Goal: Transaction & Acquisition: Purchase product/service

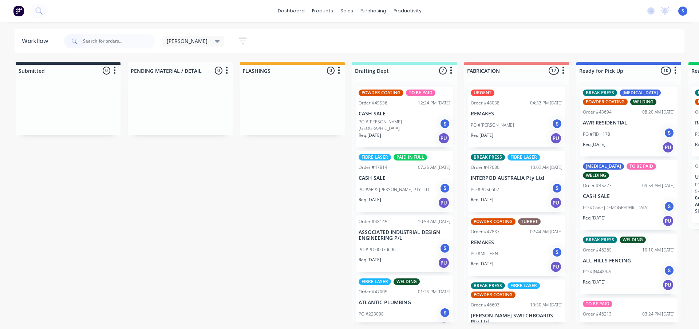
click at [99, 43] on input "text" at bounding box center [119, 41] width 72 height 15
type input "r"
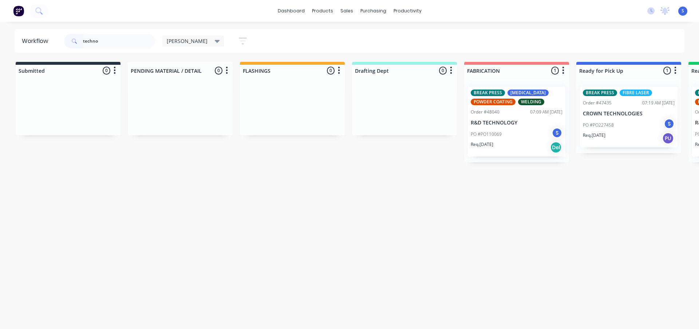
type input "techno"
click at [112, 41] on input "techno" at bounding box center [119, 41] width 72 height 15
click at [108, 42] on input "techno" at bounding box center [119, 41] width 72 height 15
drag, startPoint x: 110, startPoint y: 42, endPoint x: 8, endPoint y: 40, distance: 102.6
click at [20, 40] on header "Workflow techno [PERSON_NAME] Save new view None edit [PERSON_NAME] (Default) e…" at bounding box center [350, 41] width 670 height 24
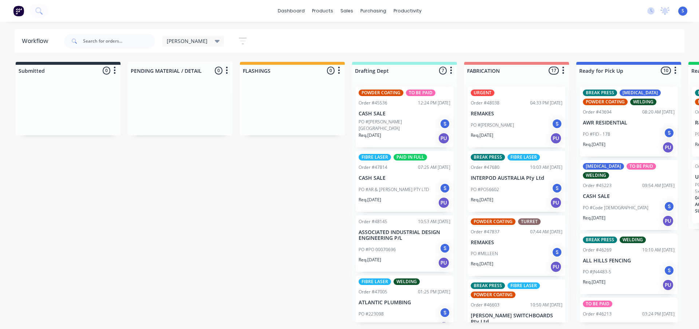
click at [213, 230] on div "Submitted 0 Sort By Created date Required date Order number Customer name Most …" at bounding box center [601, 192] width 1213 height 261
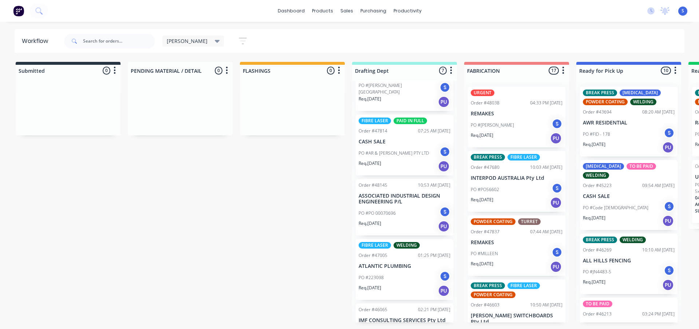
click at [364, 31] on div "[PERSON_NAME] Save new view None edit [PERSON_NAME] (Default) edit [PERSON_NAME…" at bounding box center [374, 41] width 622 height 22
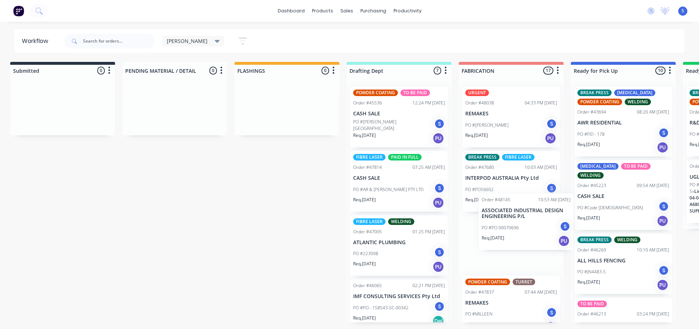
scroll to position [0, 7]
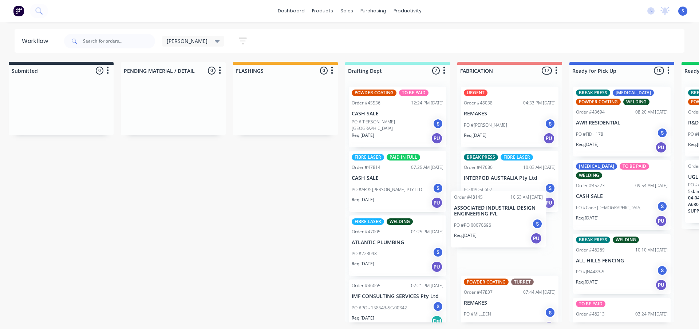
drag, startPoint x: 420, startPoint y: 244, endPoint x: 505, endPoint y: 222, distance: 87.6
click at [506, 222] on div "Submitted 0 Sort By Created date Required date Order number Customer name Most …" at bounding box center [594, 192] width 1213 height 261
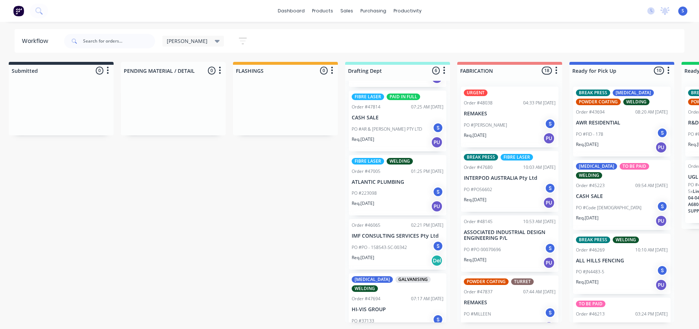
scroll to position [73, 0]
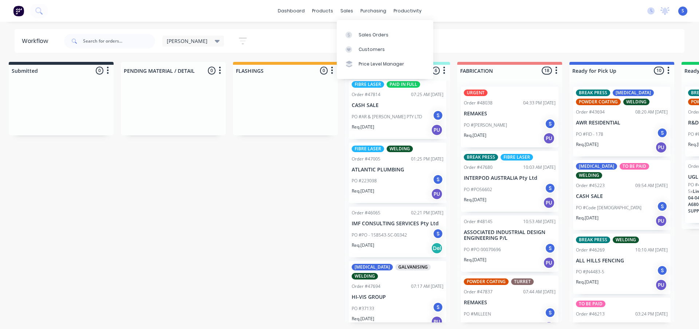
click at [376, 241] on div "PO #PO - 158543-SC-00342 S" at bounding box center [397, 235] width 92 height 14
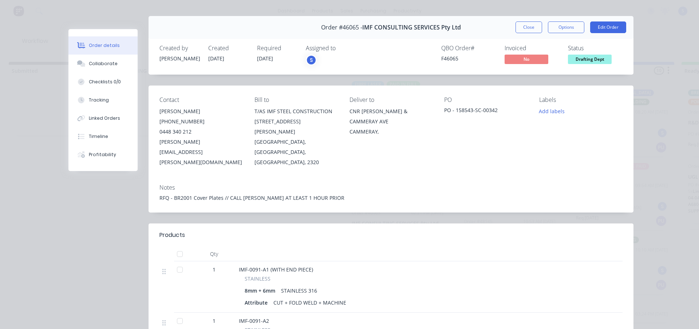
scroll to position [0, 0]
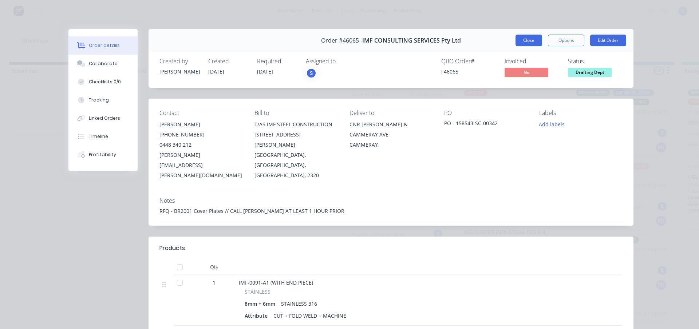
click at [523, 43] on button "Close" at bounding box center [528, 41] width 27 height 12
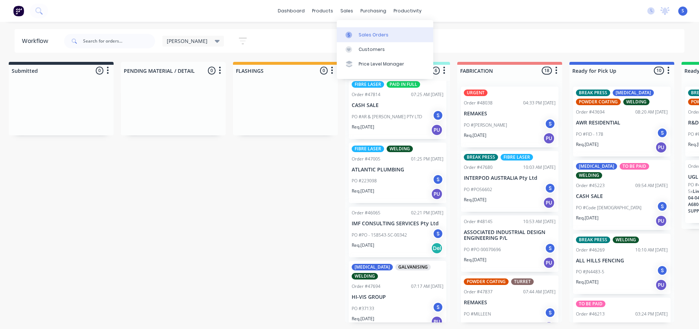
click at [357, 32] on link "Sales Orders" at bounding box center [385, 34] width 96 height 15
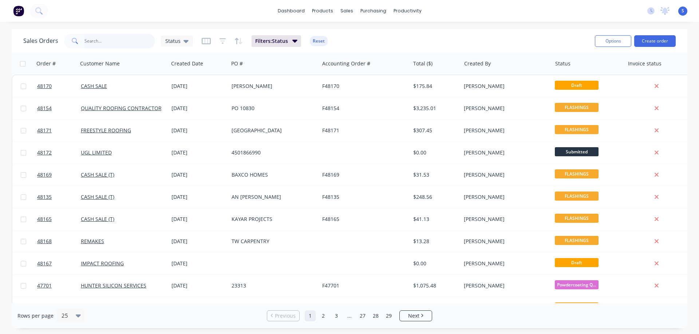
click at [136, 45] on input "text" at bounding box center [119, 41] width 71 height 15
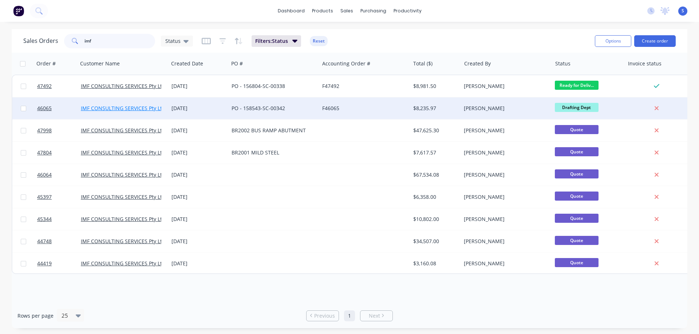
type input "imf"
click at [128, 111] on link "IMF CONSULTING SERVICES Pty Ltd" at bounding box center [123, 108] width 84 height 7
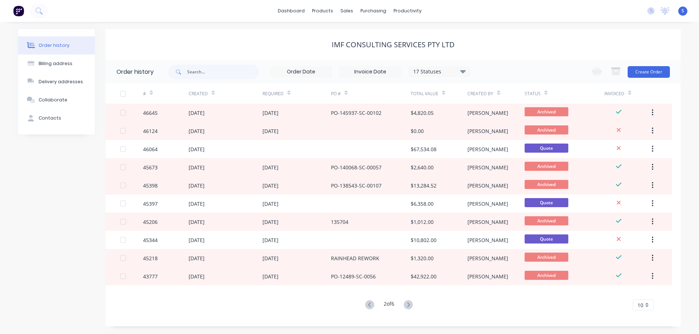
click at [462, 73] on icon at bounding box center [462, 71] width 5 height 9
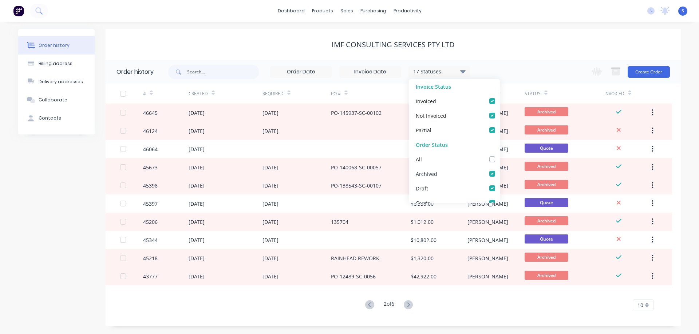
click at [499, 170] on label at bounding box center [499, 170] width 0 height 0
click at [499, 172] on input "checkbox" at bounding box center [502, 173] width 6 height 7
checkbox input "false"
click at [525, 53] on div "IMF CONSULTING SERVICES Pty Ltd" at bounding box center [393, 44] width 575 height 31
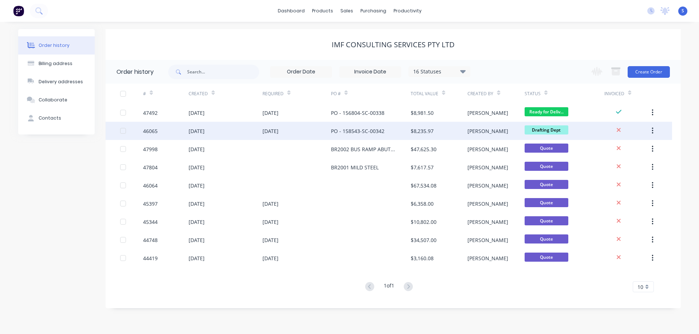
click at [330, 135] on div "[DATE]" at bounding box center [296, 131] width 68 height 18
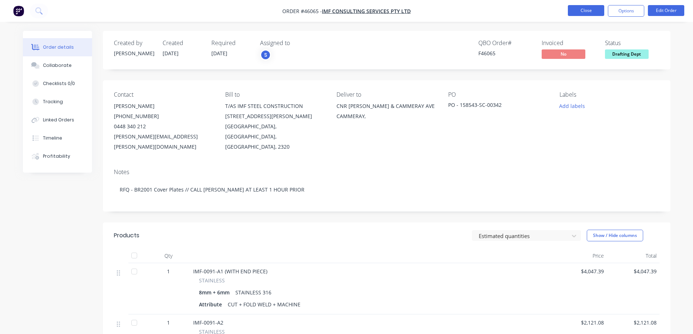
click at [589, 14] on button "Close" at bounding box center [586, 10] width 36 height 11
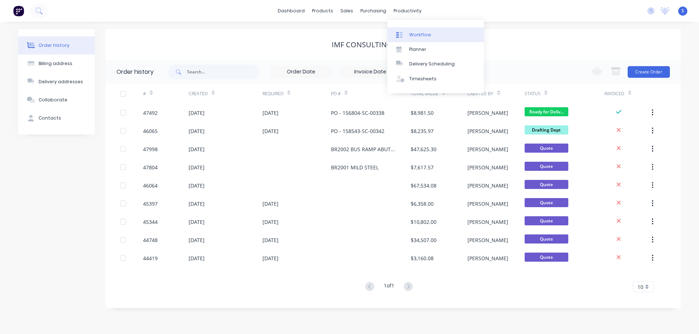
click at [418, 30] on link "Workflow" at bounding box center [435, 34] width 96 height 15
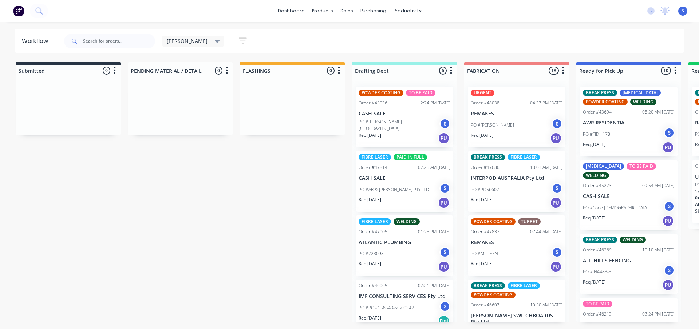
click at [215, 42] on icon at bounding box center [217, 41] width 5 height 3
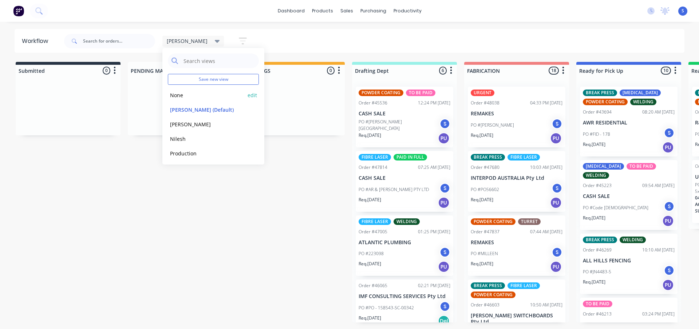
click at [179, 99] on button "None" at bounding box center [206, 95] width 77 height 8
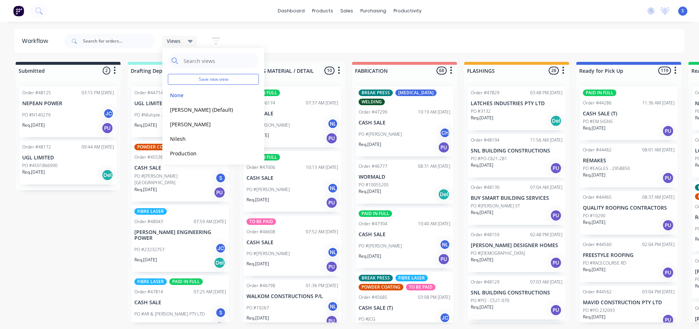
click at [487, 40] on div "Views Save new view None edit [PERSON_NAME] (Default) edit [PERSON_NAME] edit […" at bounding box center [374, 41] width 622 height 22
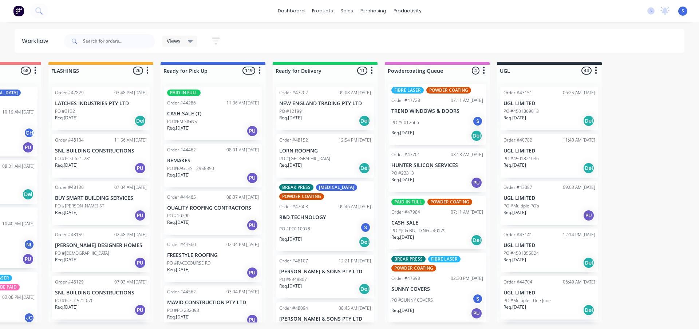
scroll to position [3, 0]
click at [426, 174] on div "PO #23313" at bounding box center [437, 173] width 92 height 7
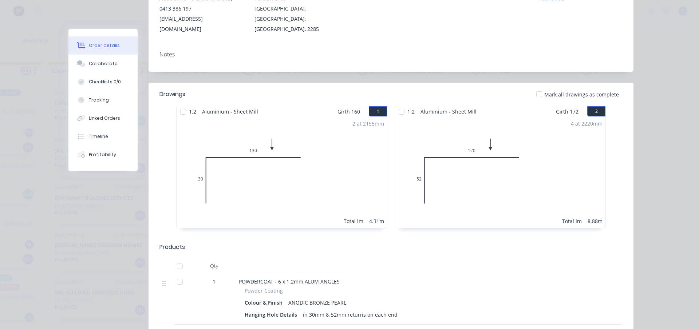
scroll to position [0, 0]
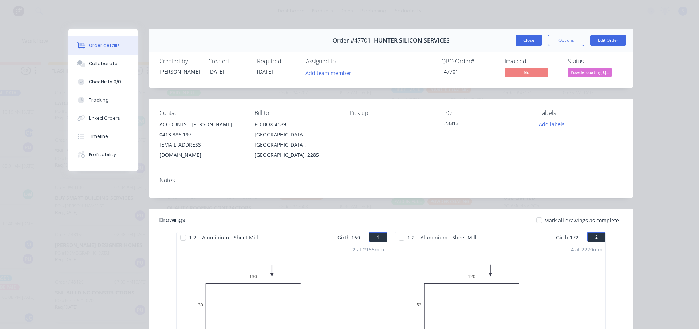
click at [527, 41] on button "Close" at bounding box center [528, 41] width 27 height 12
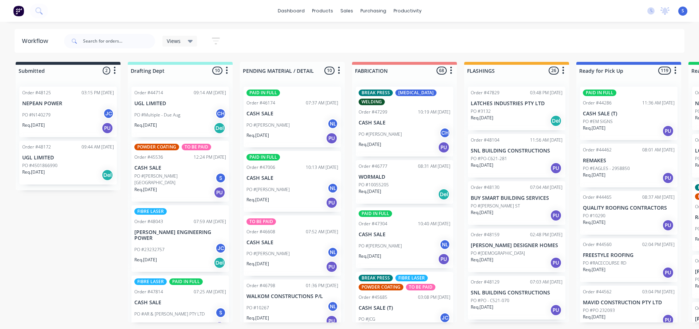
click at [181, 45] on div "Views" at bounding box center [179, 41] width 35 height 11
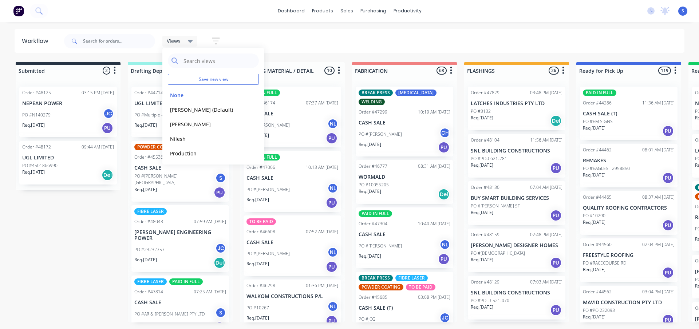
click at [377, 41] on div "Views Save new view None edit [PERSON_NAME] (Default) edit [PERSON_NAME] edit […" at bounding box center [374, 41] width 622 height 22
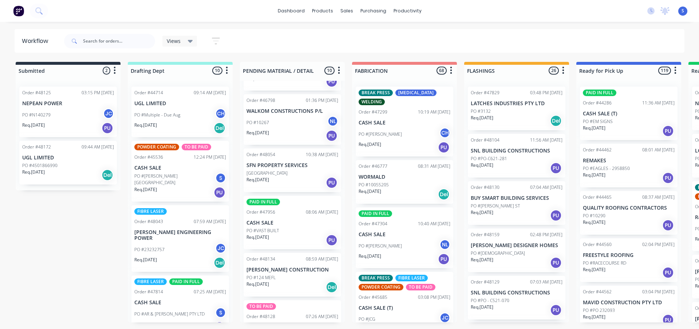
scroll to position [218, 0]
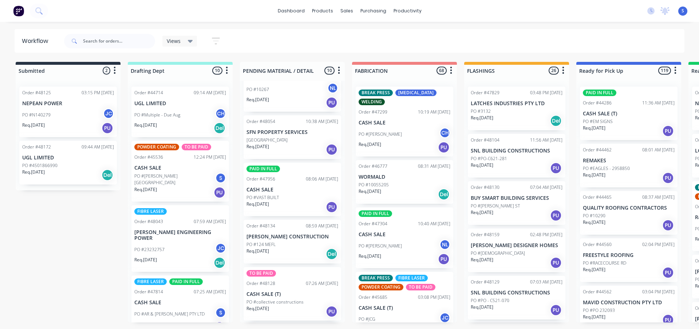
click at [286, 146] on div "Req. [DATE] PU" at bounding box center [292, 149] width 92 height 12
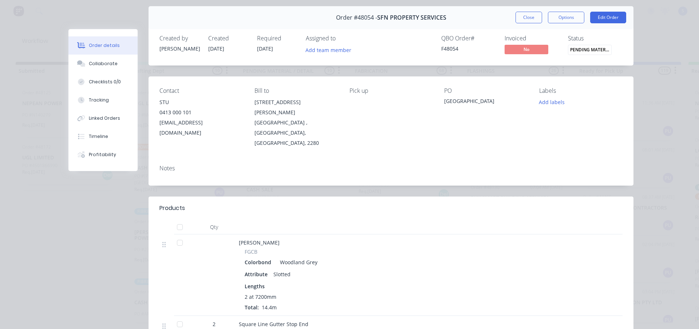
scroll to position [36, 0]
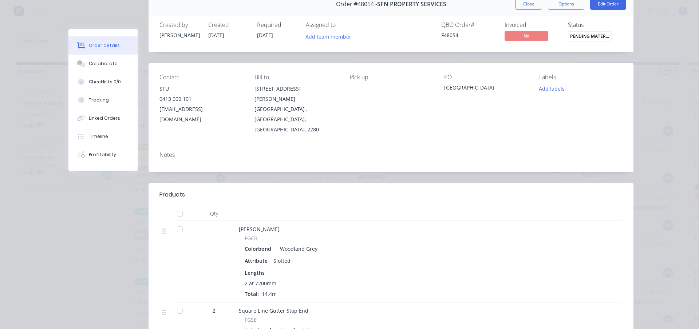
click at [528, 5] on button "Close" at bounding box center [528, 4] width 27 height 12
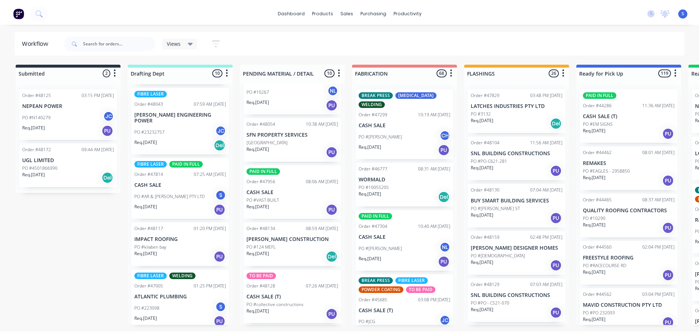
scroll to position [0, 0]
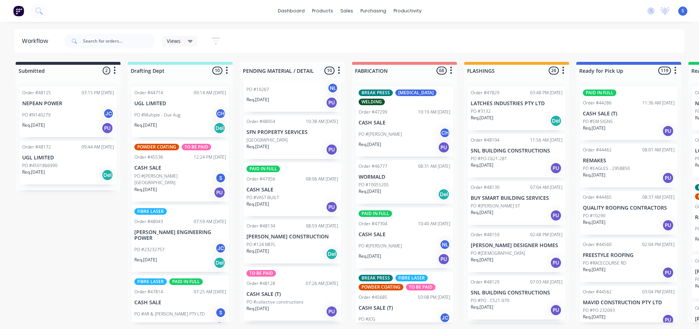
click at [257, 36] on div "Views Save new view None edit [PERSON_NAME] (Default) edit [PERSON_NAME] edit […" at bounding box center [374, 41] width 622 height 22
click at [88, 39] on input "text" at bounding box center [119, 41] width 72 height 15
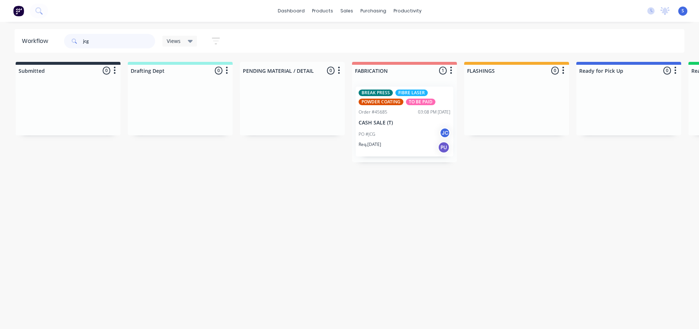
type input "jcg"
click at [415, 140] on div "PO #JCG JC" at bounding box center [404, 134] width 92 height 14
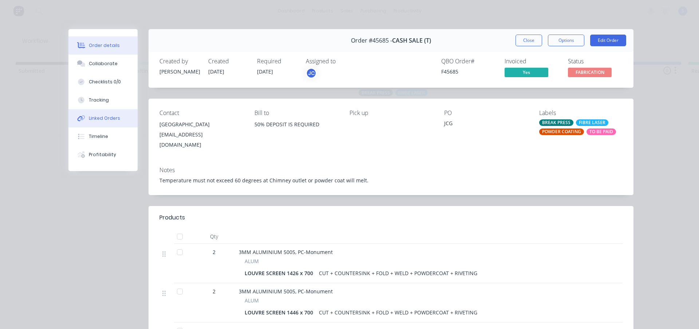
click at [95, 114] on button "Linked Orders" at bounding box center [102, 118] width 69 height 18
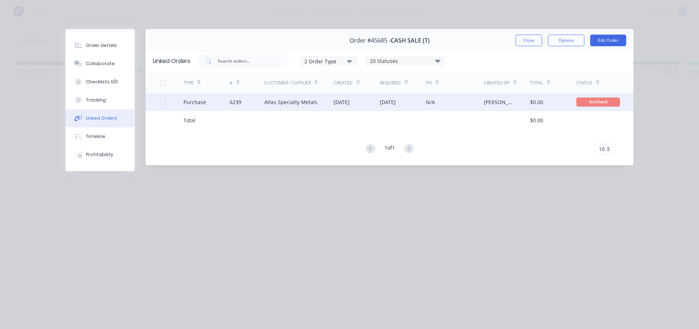
click at [255, 100] on div "6239" at bounding box center [247, 102] width 35 height 18
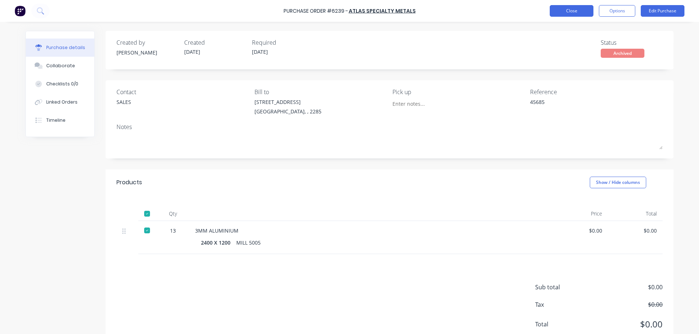
click at [577, 12] on button "Close" at bounding box center [571, 11] width 44 height 12
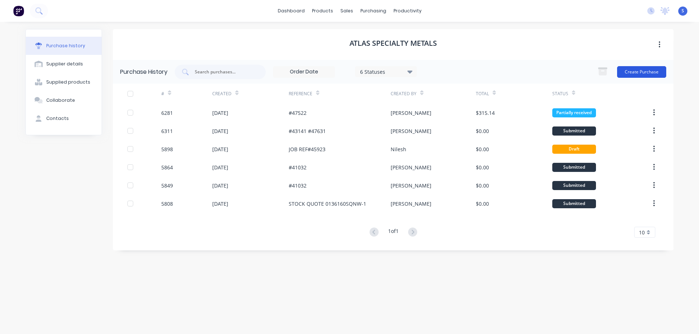
click at [629, 74] on button "Create Purchase" at bounding box center [641, 72] width 49 height 12
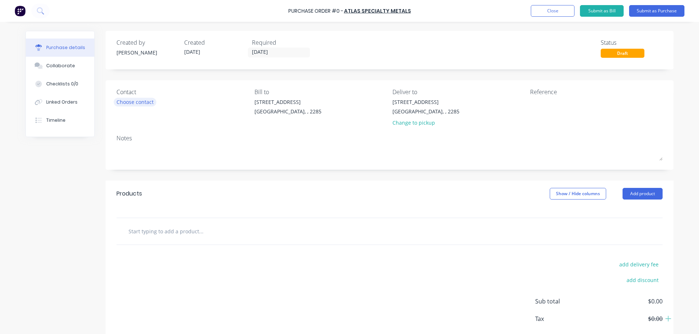
click at [123, 102] on div "Choose contact" at bounding box center [134, 102] width 37 height 8
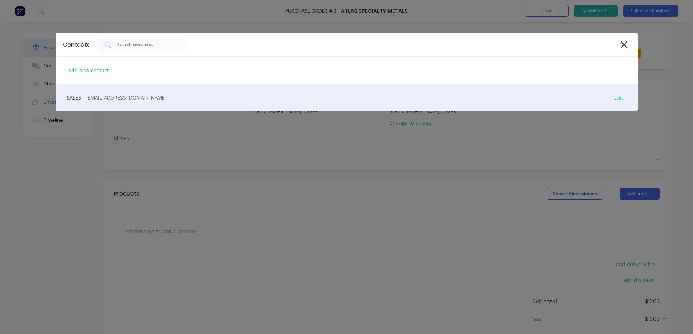
click at [115, 98] on span "- [EMAIL_ADDRESS][DOMAIN_NAME] -" at bounding box center [126, 98] width 87 height 8
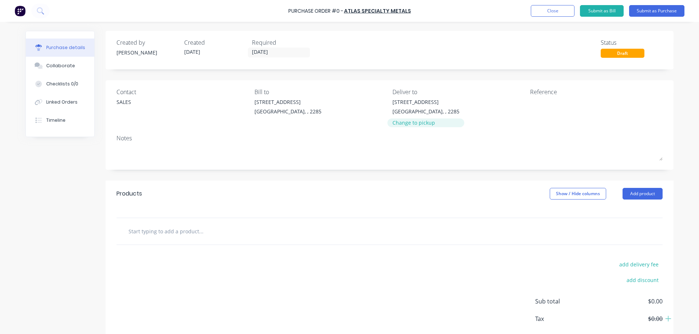
click at [411, 126] on div "Change to pickup" at bounding box center [425, 123] width 67 height 8
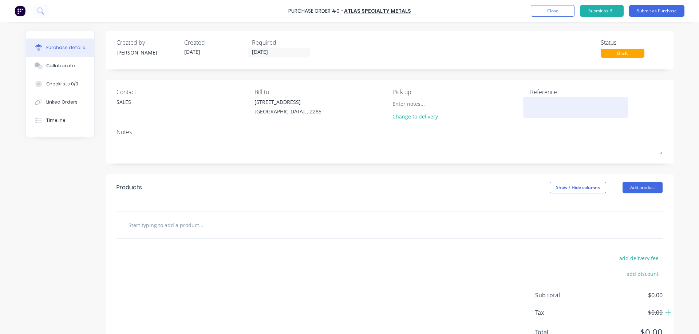
click at [530, 105] on textarea at bounding box center [575, 106] width 91 height 16
type textarea "x"
type textarea "#"
type textarea "x"
type textarea "#4"
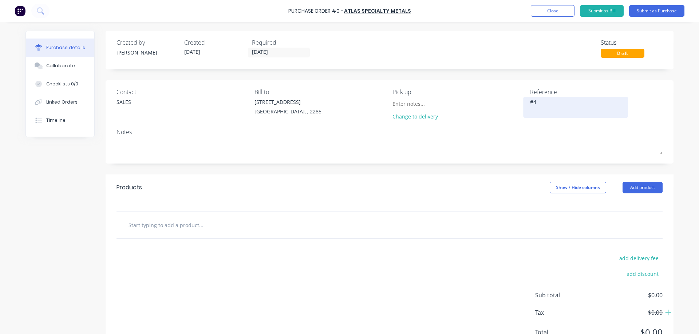
type textarea "x"
type textarea "#47"
type textarea "x"
type textarea "#478"
type textarea "x"
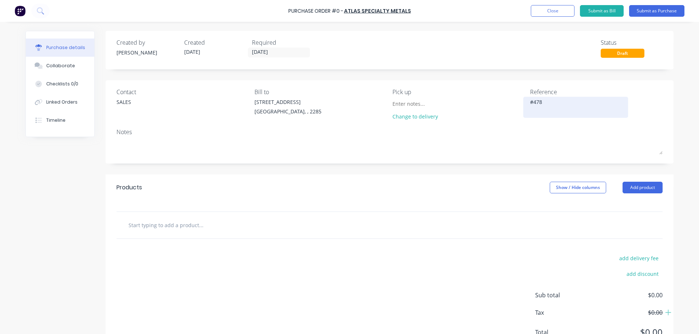
type textarea "#4781"
type textarea "x"
type textarea "#47819"
click at [540, 102] on textarea "#47819" at bounding box center [575, 106] width 91 height 16
type textarea "x"
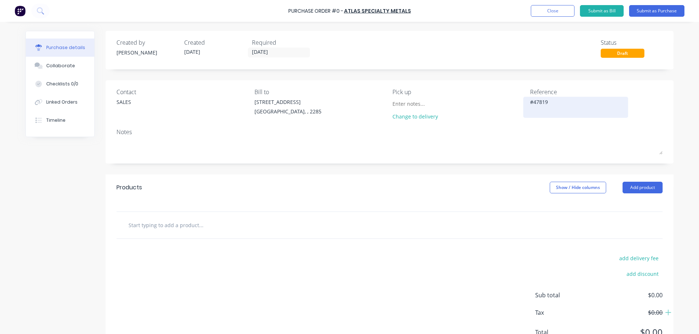
click at [540, 102] on textarea "#47819" at bounding box center [575, 106] width 91 height 16
type textarea "#47819"
type textarea "x"
type textarea "#47819"
click at [43, 101] on button "Linked Orders" at bounding box center [60, 102] width 68 height 18
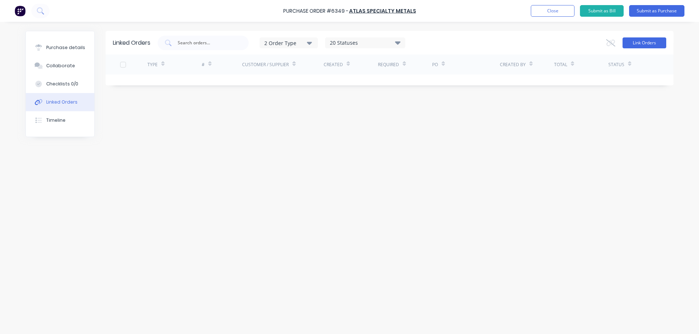
click at [638, 41] on button "Link Orders" at bounding box center [644, 42] width 44 height 11
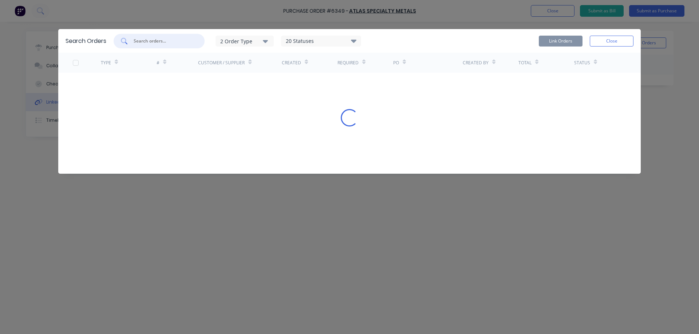
click at [160, 41] on input "text" at bounding box center [163, 40] width 60 height 7
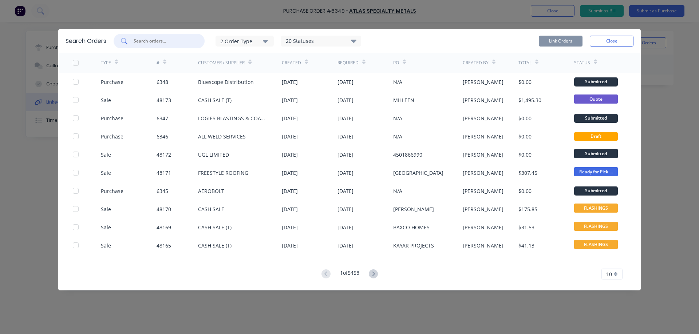
paste input "47819"
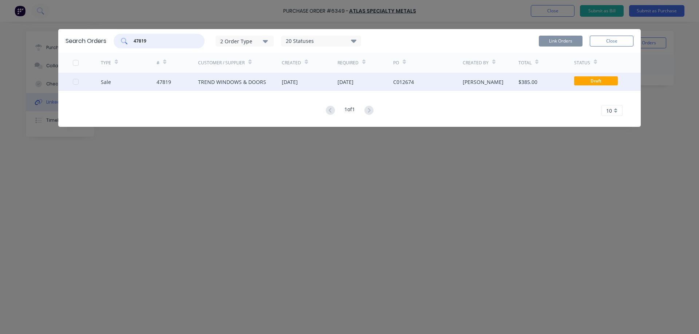
click at [73, 83] on div at bounding box center [75, 82] width 15 height 15
type input "47819"
click at [570, 42] on button "Link Orders" at bounding box center [560, 41] width 44 height 11
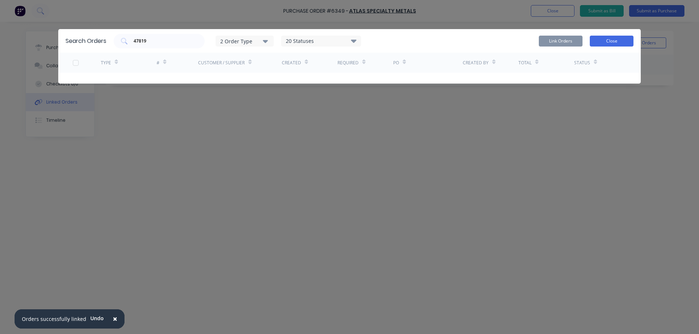
click at [606, 43] on button "Close" at bounding box center [611, 41] width 44 height 11
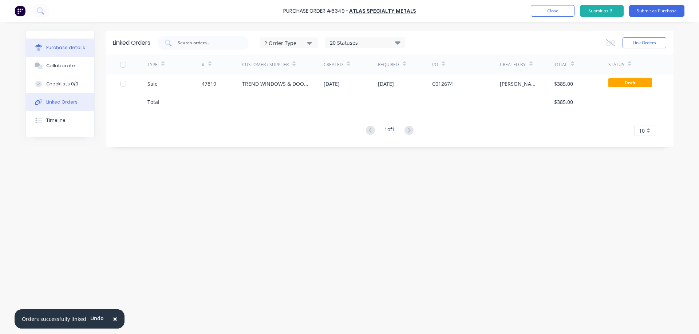
click at [57, 45] on div "Purchase details" at bounding box center [65, 47] width 39 height 7
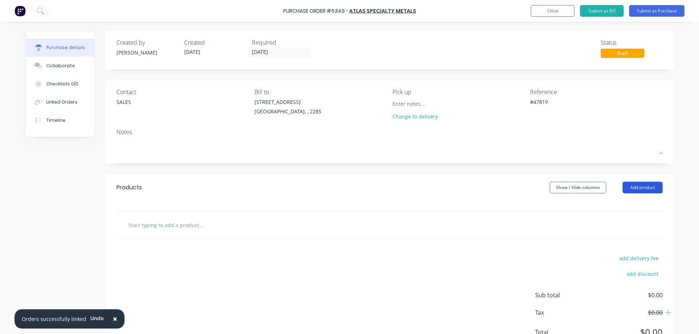
click at [639, 186] on button "Add product" at bounding box center [642, 188] width 40 height 12
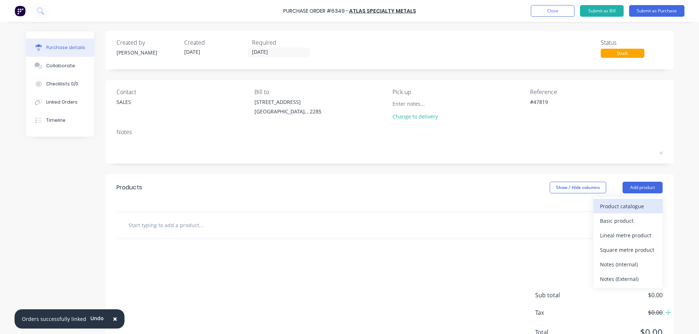
click at [619, 206] on div "Product catalogue" at bounding box center [628, 206] width 56 height 11
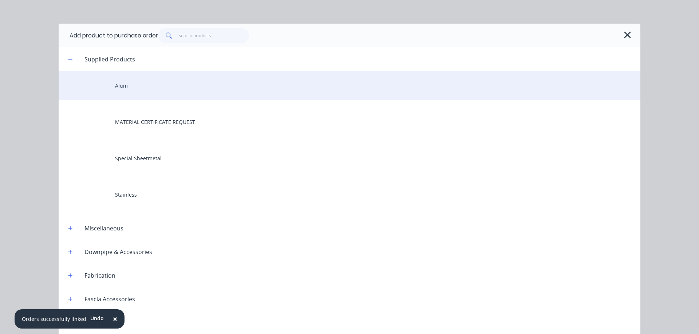
click at [121, 89] on div "Alum" at bounding box center [349, 85] width 581 height 29
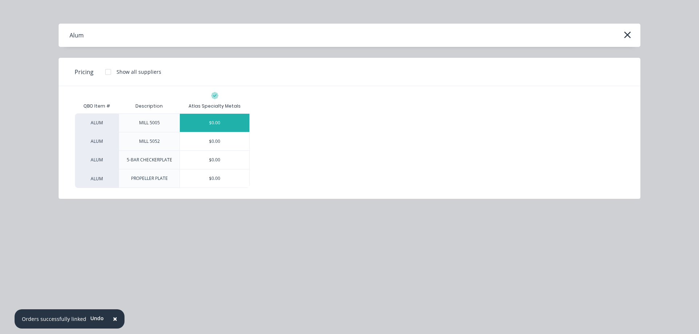
click at [227, 119] on div "$0.00" at bounding box center [214, 123] width 69 height 18
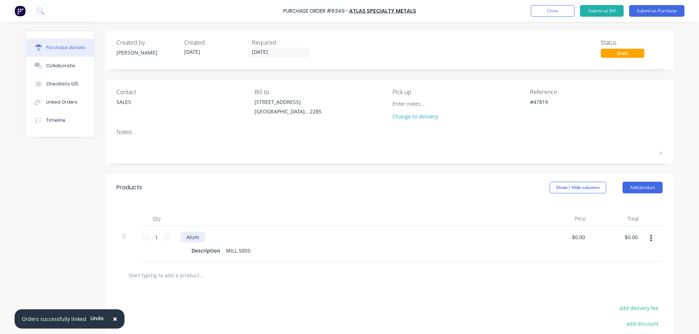
click at [191, 240] on div "Alum" at bounding box center [192, 237] width 24 height 11
click at [206, 251] on div "Description" at bounding box center [205, 251] width 35 height 11
type textarea "x"
click at [206, 251] on div "Description" at bounding box center [205, 251] width 35 height 11
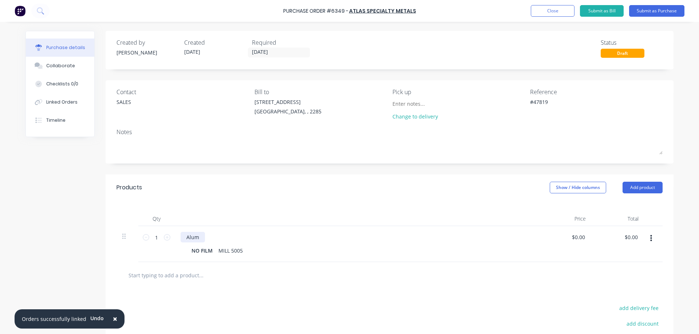
click at [186, 237] on div "Alum" at bounding box center [192, 237] width 24 height 11
type textarea "x"
click at [186, 237] on div "Alum" at bounding box center [192, 237] width 24 height 11
click at [220, 252] on div "MILL 5005" at bounding box center [230, 251] width 30 height 11
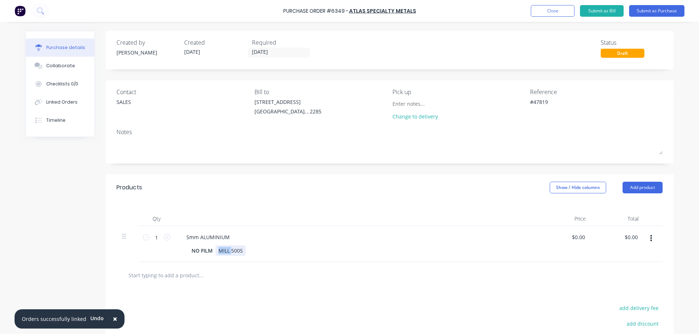
click at [220, 252] on div "MILL 5005" at bounding box center [230, 251] width 30 height 11
type textarea "x"
click at [220, 252] on div "MILL 5005" at bounding box center [230, 251] width 30 height 11
click at [228, 241] on div "5mm ALUMINIUM" at bounding box center [207, 237] width 55 height 11
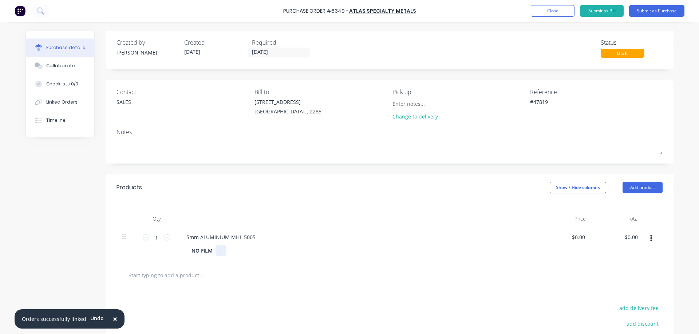
click at [221, 253] on div at bounding box center [220, 251] width 11 height 11
click at [198, 251] on div "NO FILM" at bounding box center [201, 251] width 27 height 11
type textarea "x"
click at [198, 251] on div "NO FILM" at bounding box center [201, 251] width 27 height 11
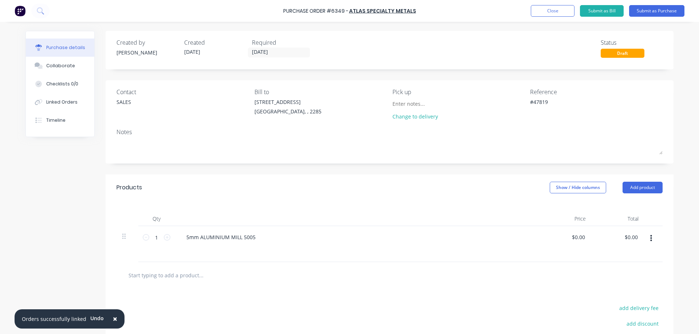
type textarea "x"
click at [190, 254] on div at bounding box center [193, 251] width 11 height 11
click at [106, 256] on div "Qty Price Total 1 1 5mm ALUMINIUM MILL 5005 2400X1200 NO FILM $0.00 $0.00 $0.00…" at bounding box center [390, 231] width 568 height 61
click at [664, 13] on button "Submit as Purchase" at bounding box center [656, 11] width 55 height 12
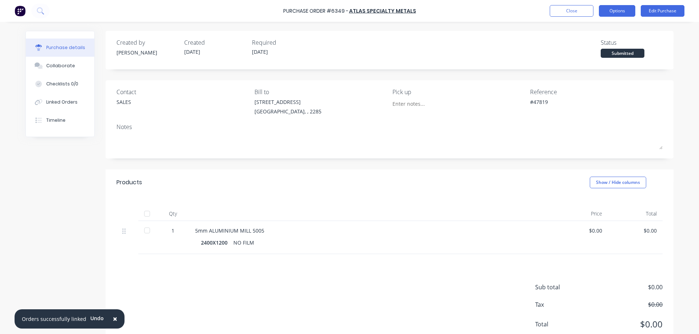
click at [618, 11] on button "Options" at bounding box center [617, 11] width 36 height 12
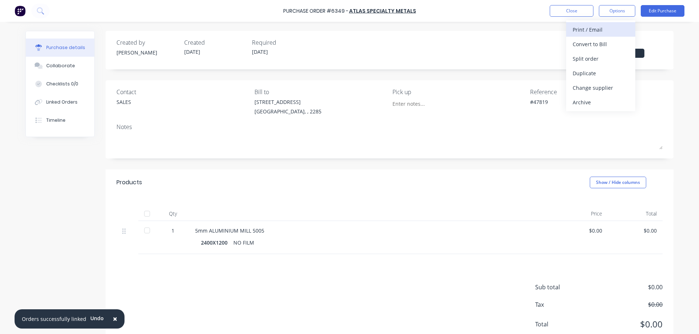
click at [601, 30] on div "Print / Email" at bounding box center [600, 29] width 56 height 11
click at [591, 60] on div "Without pricing" at bounding box center [600, 58] width 56 height 11
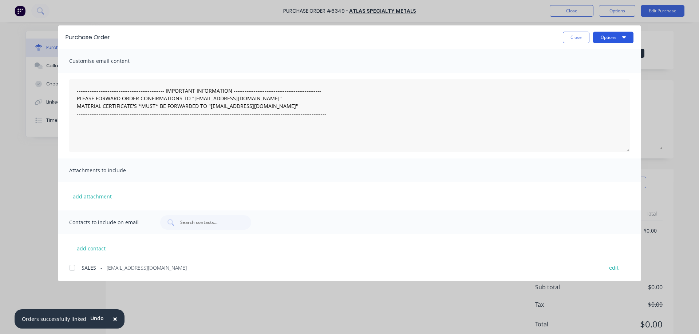
click at [603, 40] on button "Options" at bounding box center [613, 38] width 40 height 12
click at [593, 61] on button "Preview" at bounding box center [598, 56] width 69 height 15
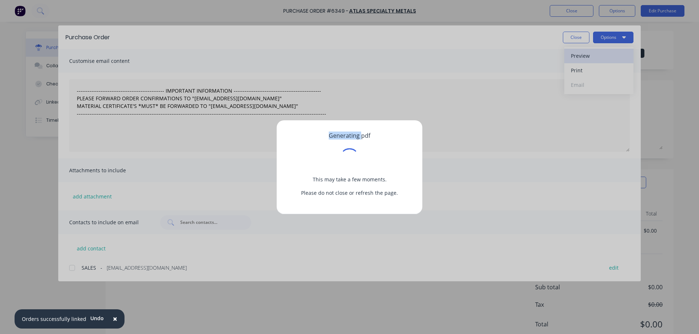
click at [593, 61] on div "Generating pdf This may take a few moments. Please do not close or refresh the …" at bounding box center [349, 167] width 699 height 334
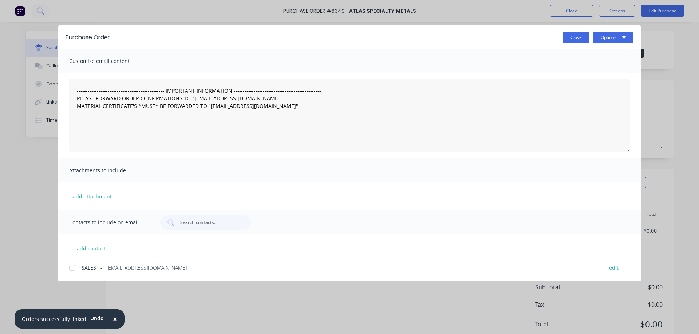
click at [572, 39] on button "Close" at bounding box center [576, 38] width 27 height 12
type textarea "x"
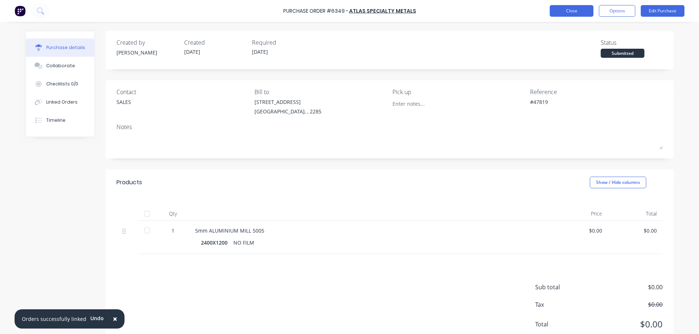
click at [575, 10] on button "Close" at bounding box center [571, 11] width 44 height 12
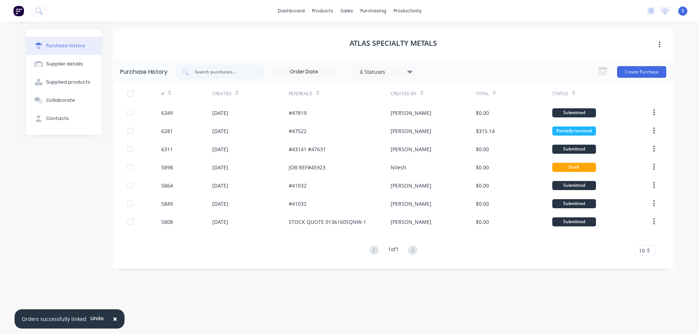
click at [113, 319] on span "×" at bounding box center [115, 319] width 4 height 10
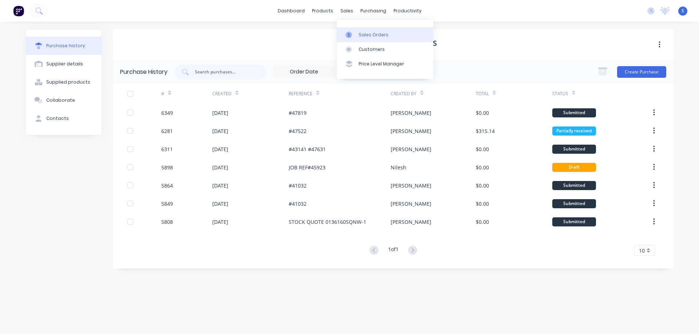
click at [370, 33] on div "Sales Orders" at bounding box center [373, 35] width 30 height 7
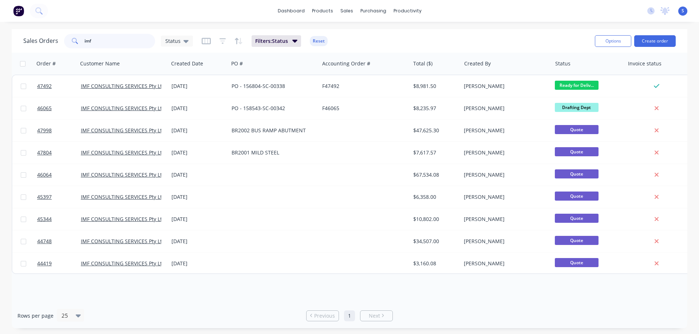
click at [95, 44] on input "imf" at bounding box center [119, 41] width 71 height 15
type input "e"
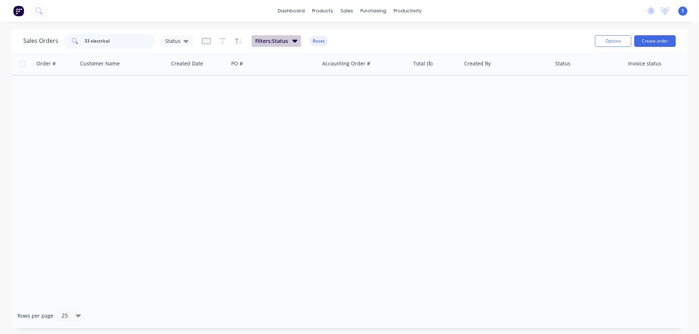
type input "33 electrical"
click at [285, 46] on button "Filters: Status" at bounding box center [275, 41] width 49 height 12
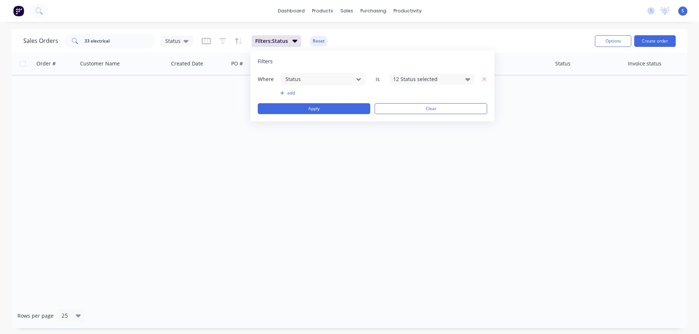
click at [424, 75] on div "12 Status selected" at bounding box center [432, 79] width 86 height 11
click at [401, 119] on div at bounding box center [401, 119] width 15 height 15
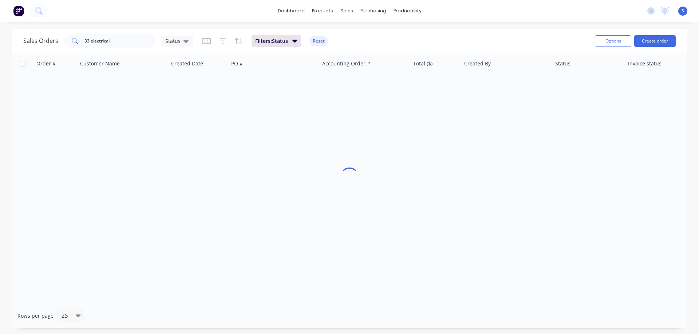
click at [538, 34] on div "Sales Orders 33 electrical Status Filters: Status Reset" at bounding box center [305, 41] width 565 height 18
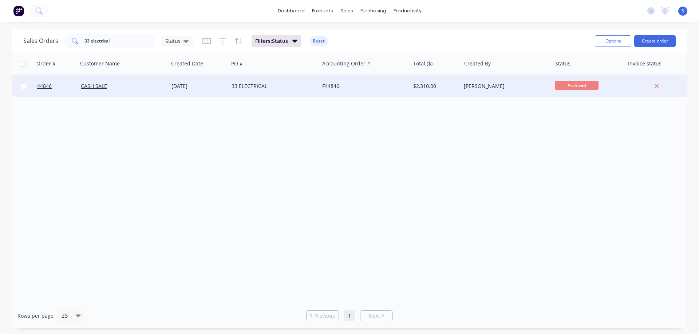
click at [107, 88] on div "CASH SALE" at bounding box center [121, 86] width 81 height 7
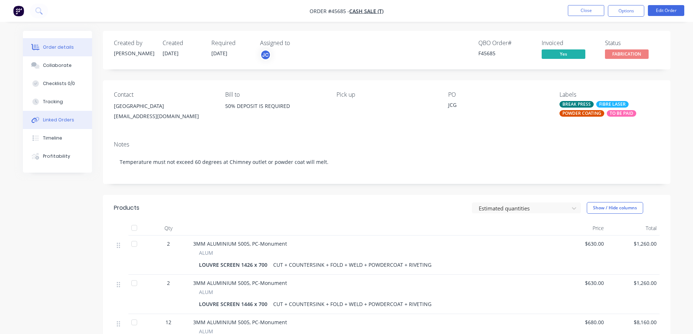
click at [52, 118] on div "Linked Orders" at bounding box center [58, 120] width 31 height 7
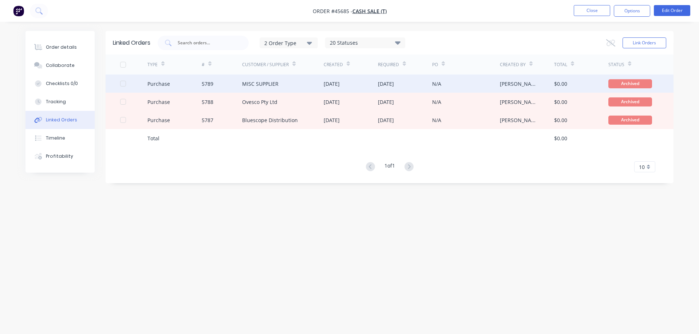
click at [299, 86] on div "MISC SUPPLIER" at bounding box center [283, 84] width 82 height 18
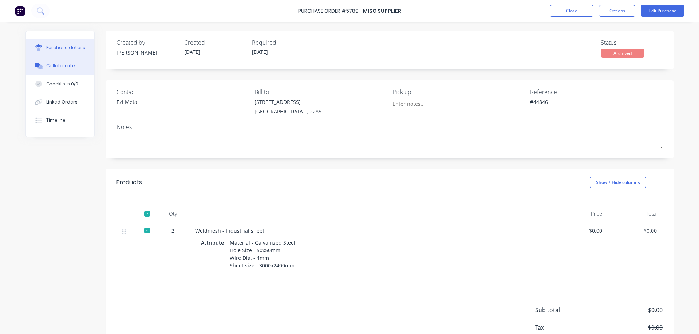
click at [46, 64] on div "Collaborate" at bounding box center [60, 66] width 29 height 7
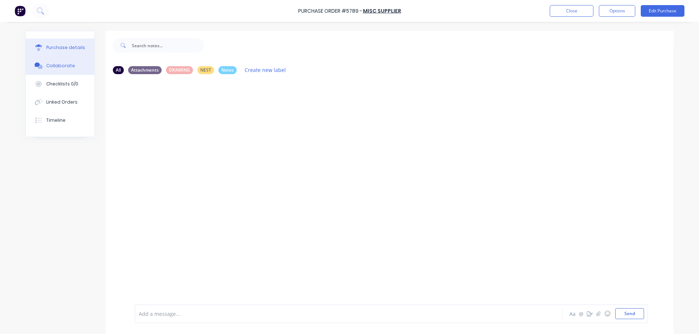
click at [57, 50] on div "Purchase details" at bounding box center [65, 47] width 39 height 7
type textarea "x"
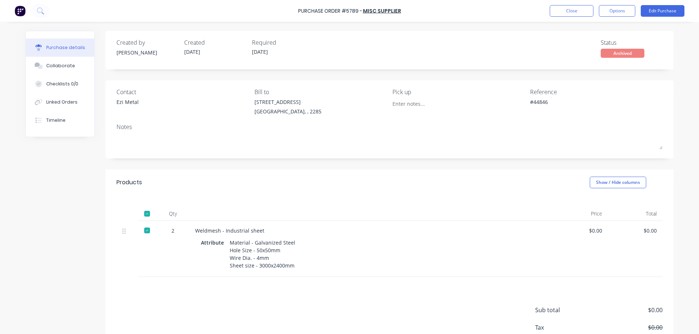
click at [352, 11] on div "Purchase Order #5789 -" at bounding box center [330, 11] width 64 height 8
copy div "5789"
click at [54, 220] on div "Created by [PERSON_NAME] Created [DATE] Required [DATE] Status Archived Contact…" at bounding box center [349, 202] width 648 height 343
click at [582, 13] on button "Close" at bounding box center [571, 11] width 44 height 12
